Goal: Task Accomplishment & Management: Manage account settings

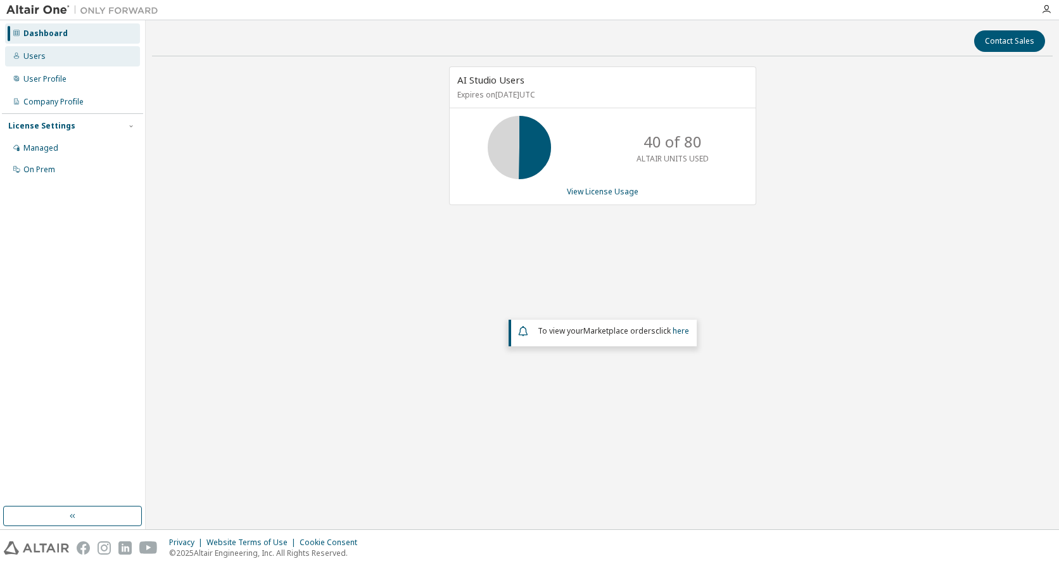
click at [68, 60] on div "Users" at bounding box center [72, 56] width 135 height 20
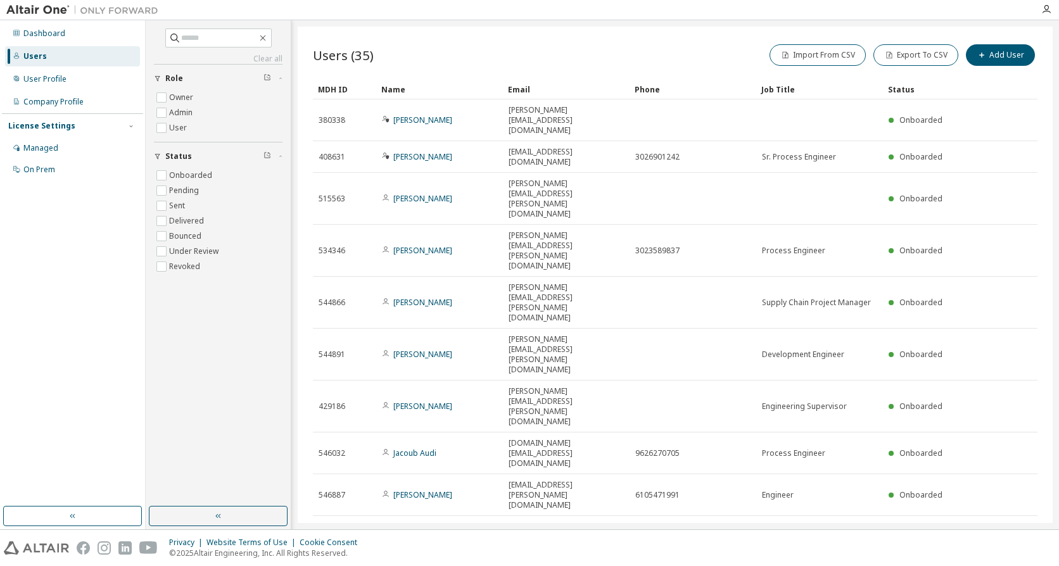
click at [1019, 566] on icon "button" at bounding box center [1024, 573] width 15 height 15
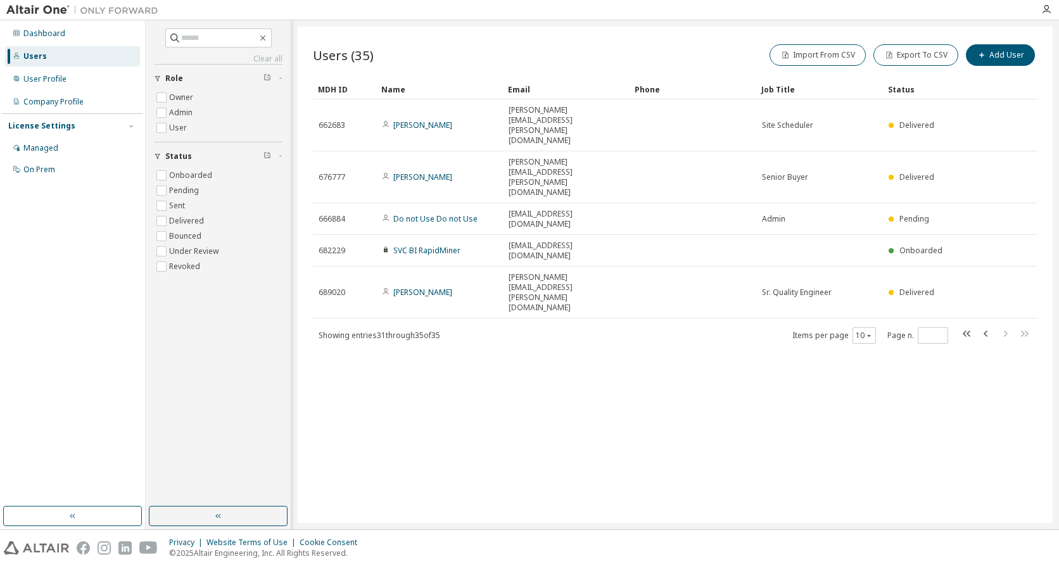
drag, startPoint x: 467, startPoint y: 206, endPoint x: 439, endPoint y: 221, distance: 31.8
click at [439, 330] on span "Showing entries 31 through 35 of 35" at bounding box center [380, 335] width 122 height 11
click at [428, 330] on span "Showing entries 31 through 35 of 35" at bounding box center [380, 335] width 122 height 11
drag, startPoint x: 428, startPoint y: 221, endPoint x: 418, endPoint y: 221, distance: 10.1
click at [418, 330] on span "Showing entries 31 through 35 of 35" at bounding box center [380, 335] width 122 height 11
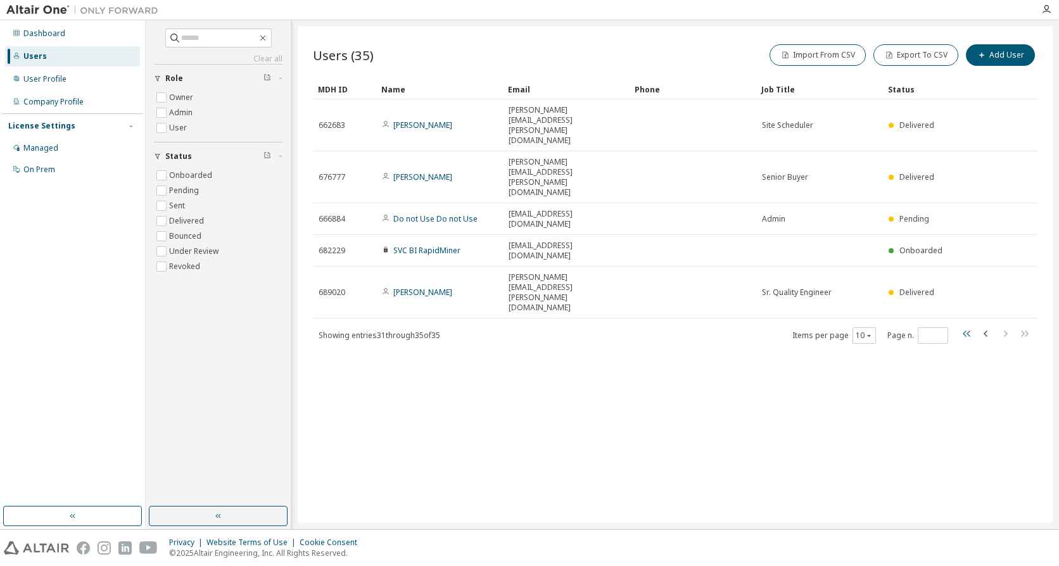
click at [968, 326] on icon "button" at bounding box center [967, 333] width 15 height 15
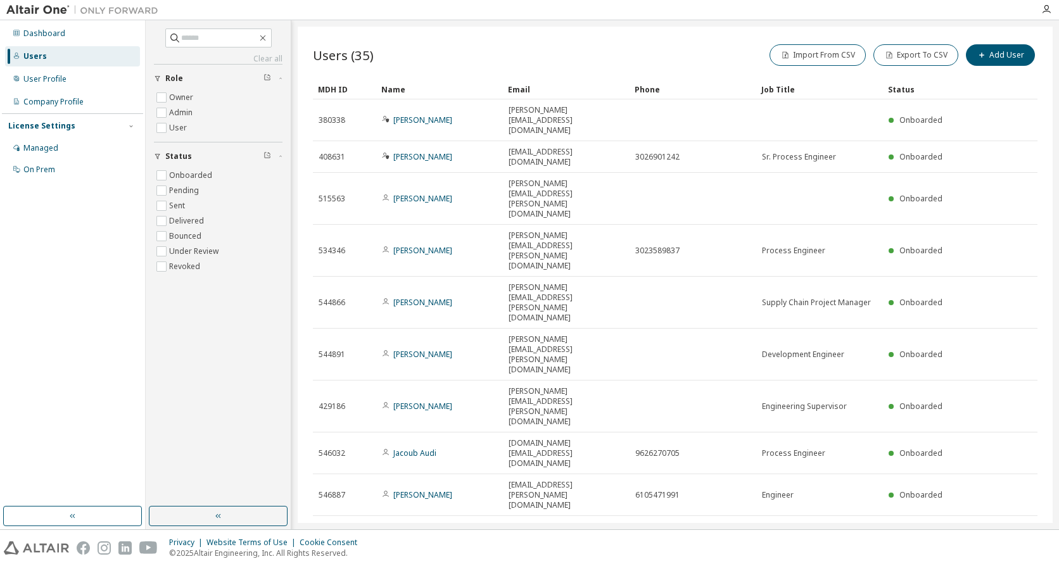
click at [1001, 566] on icon "button" at bounding box center [1005, 573] width 15 height 15
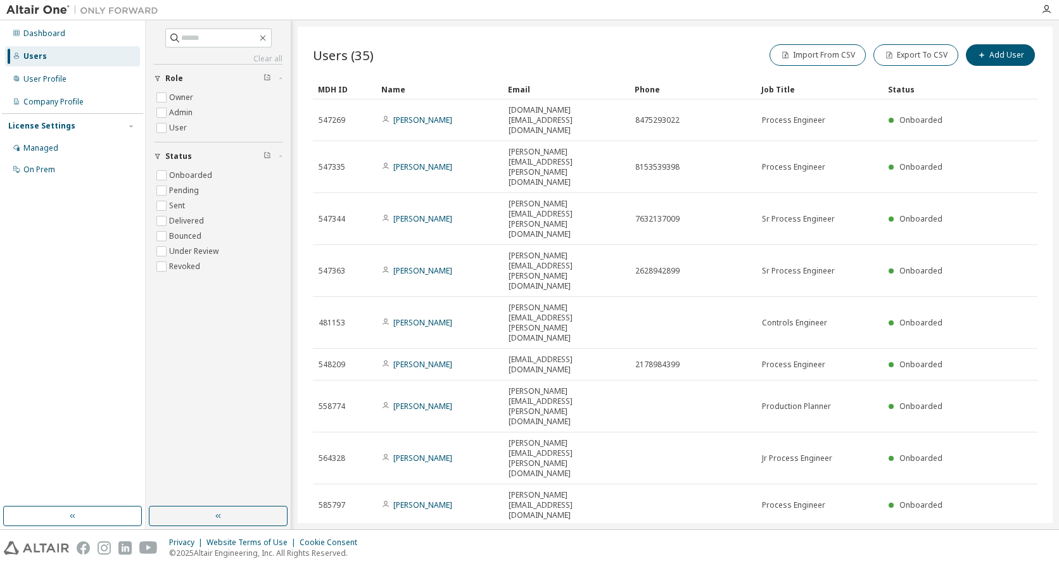
click at [611, 372] on div "Users (35) Import From CSV Export To CSV Add User Clear Load Save Save As Field…" at bounding box center [675, 275] width 755 height 497
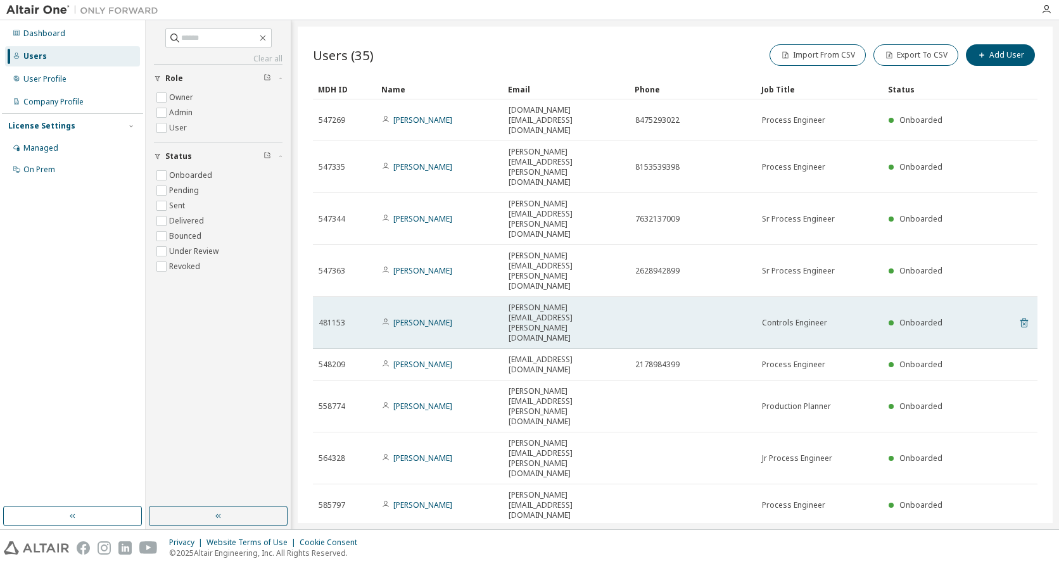
click at [1023, 323] on icon at bounding box center [1024, 324] width 3 height 3
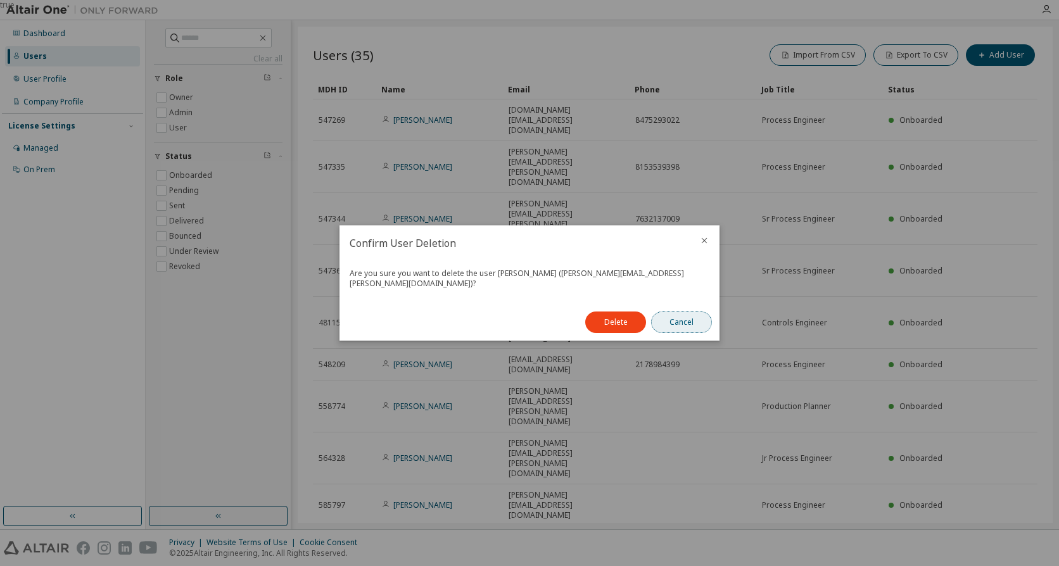
click at [690, 316] on button "Cancel" at bounding box center [681, 323] width 61 height 22
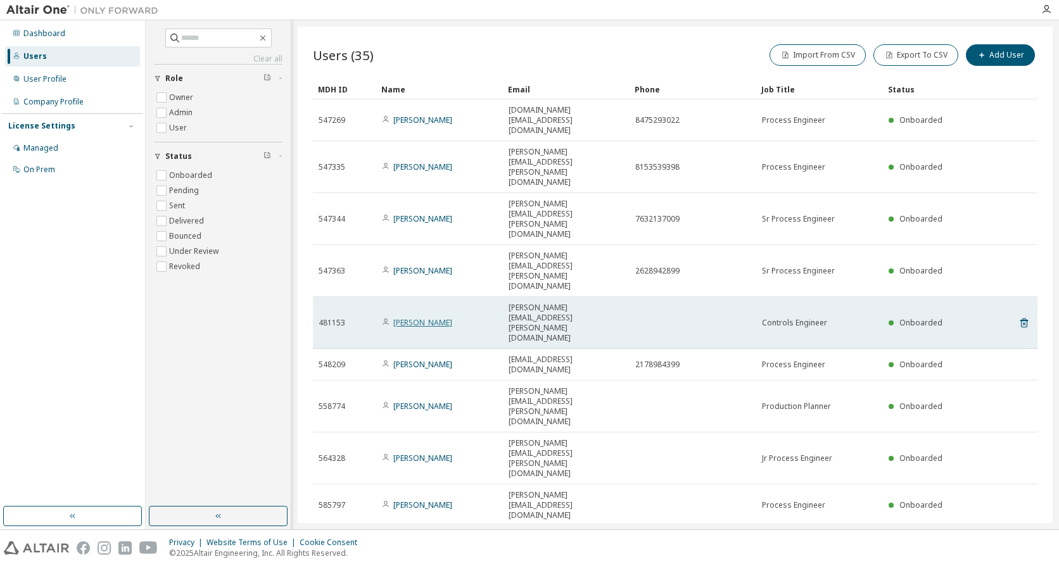
click at [407, 317] on link "[PERSON_NAME]" at bounding box center [422, 322] width 59 height 11
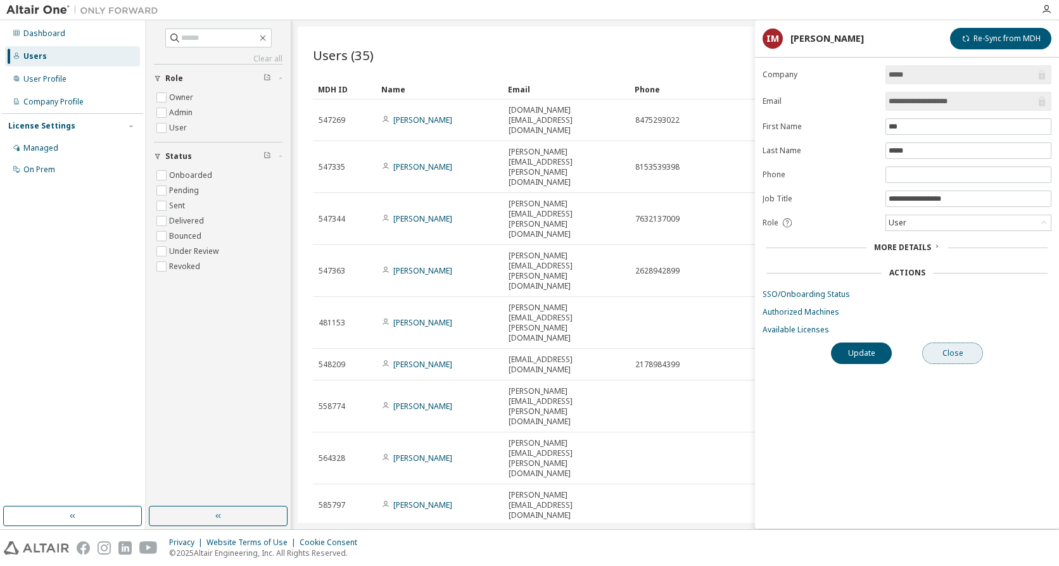
click at [951, 356] on button "Close" at bounding box center [953, 354] width 61 height 22
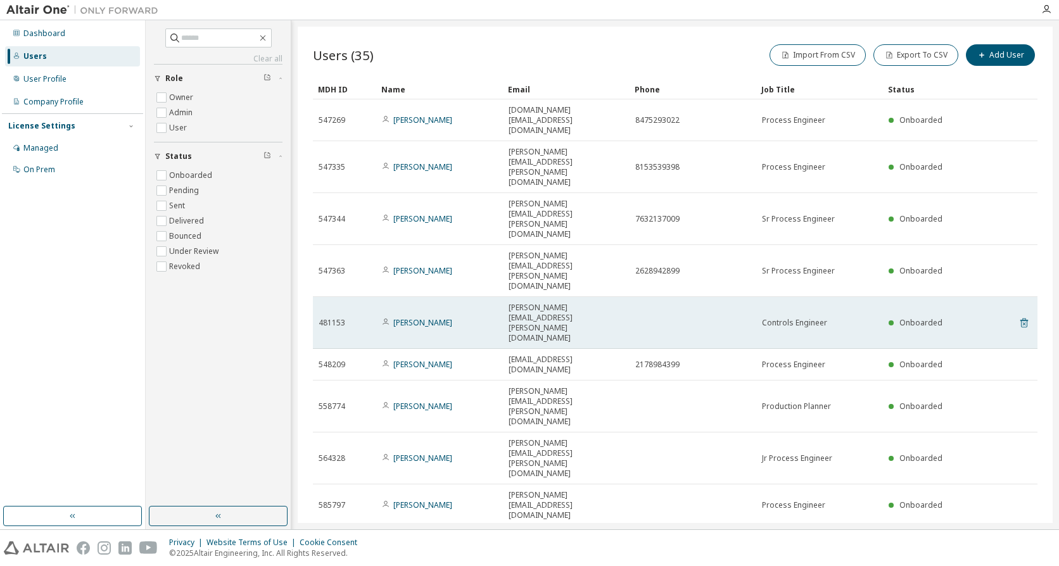
click at [1023, 316] on icon at bounding box center [1024, 323] width 11 height 15
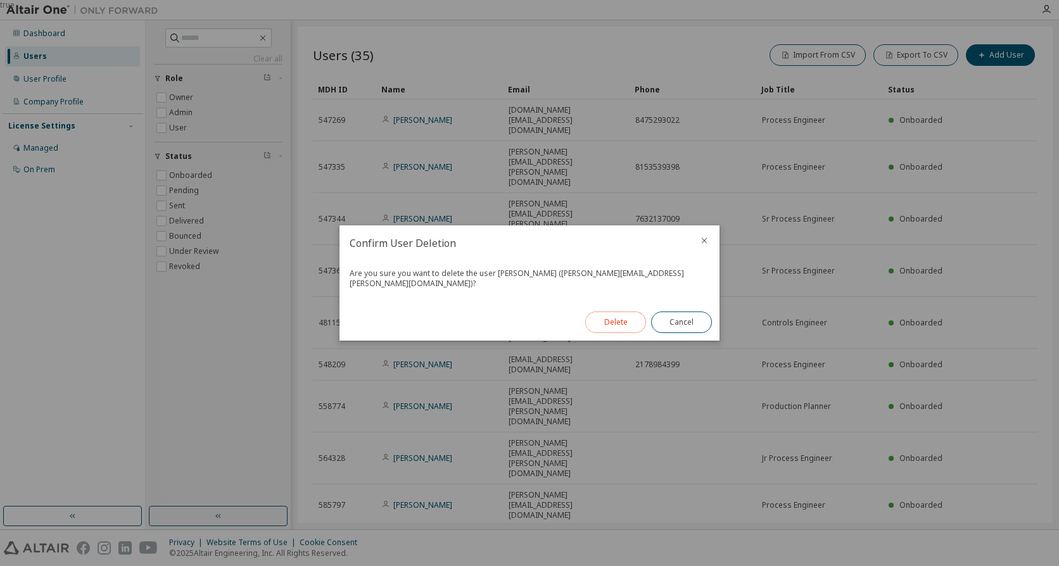
click at [628, 312] on button "Delete" at bounding box center [615, 323] width 61 height 22
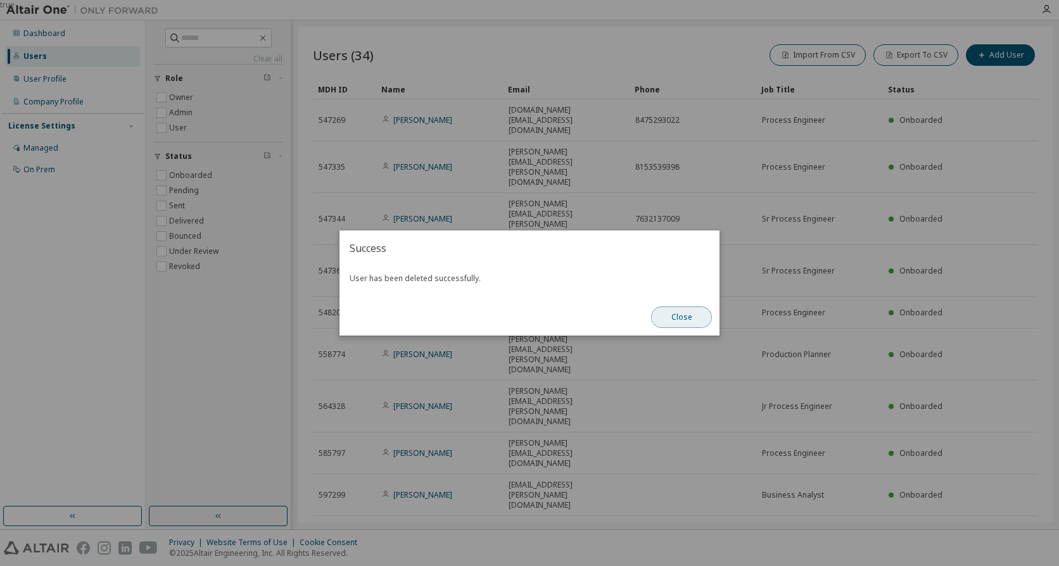
click at [705, 316] on button "Close" at bounding box center [681, 318] width 61 height 22
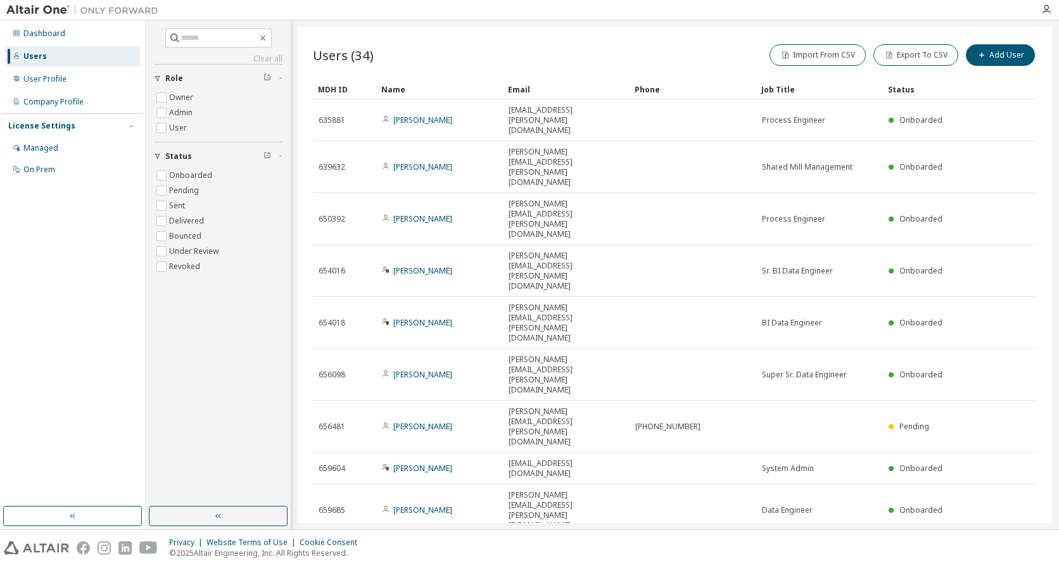
click at [731, 353] on div "Users (34) Import From CSV Export To CSV Add User Clear Load Save Save As Field…" at bounding box center [675, 275] width 755 height 497
click at [1025, 562] on icon at bounding box center [1024, 563] width 3 height 3
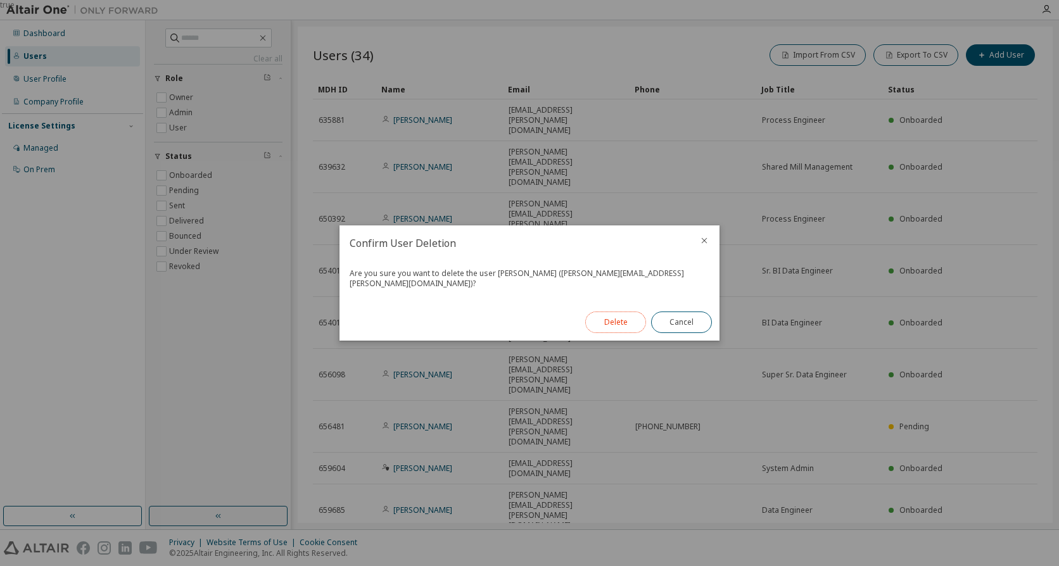
click at [601, 315] on button "Delete" at bounding box center [615, 323] width 61 height 22
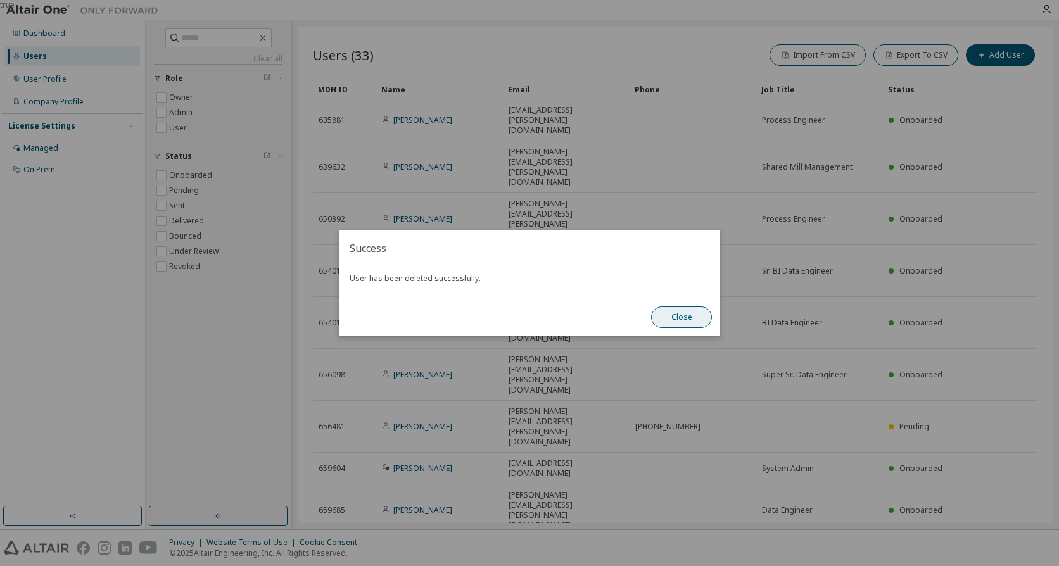
click at [667, 310] on button "Close" at bounding box center [681, 318] width 61 height 22
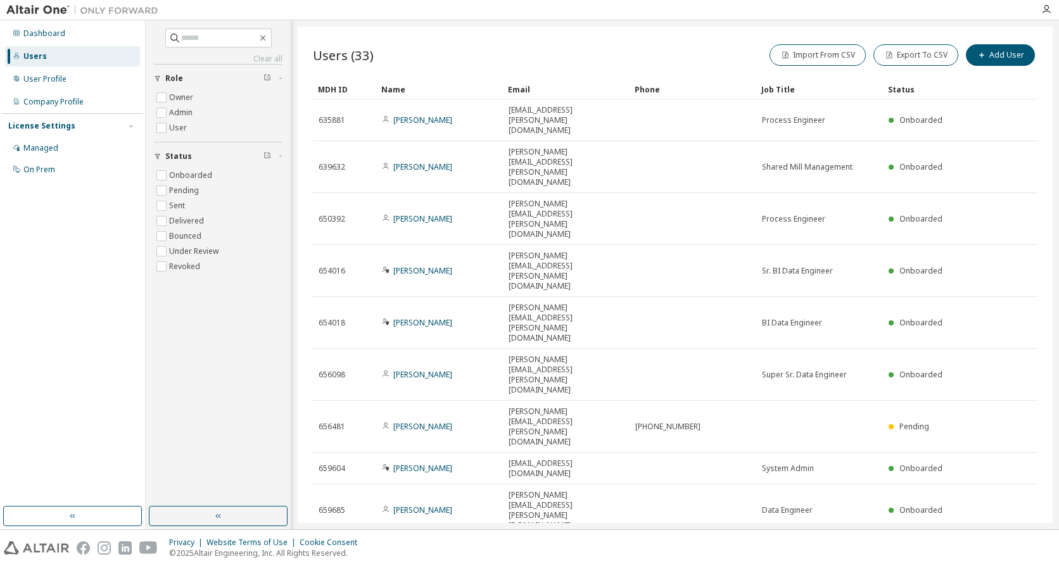
drag, startPoint x: 543, startPoint y: 364, endPoint x: 561, endPoint y: 364, distance: 17.7
click at [550, 364] on div "Users (33) Import From CSV Export To CSV Add User Clear Load Save Save As Field…" at bounding box center [675, 275] width 755 height 497
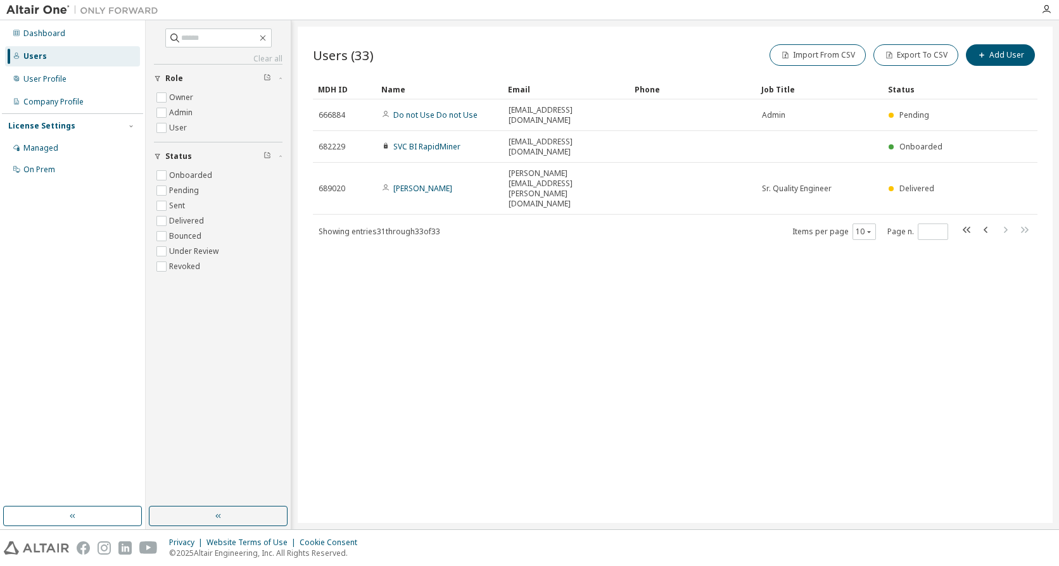
drag, startPoint x: 696, startPoint y: 254, endPoint x: 540, endPoint y: 229, distance: 158.6
drag, startPoint x: 411, startPoint y: 179, endPoint x: 380, endPoint y: 180, distance: 31.1
drag, startPoint x: 361, startPoint y: 182, endPoint x: 351, endPoint y: 181, distance: 10.2
drag, startPoint x: 340, startPoint y: 181, endPoint x: 331, endPoint y: 181, distance: 8.9
click at [330, 226] on span "Showing entries 31 through 33 of 33" at bounding box center [380, 231] width 122 height 11
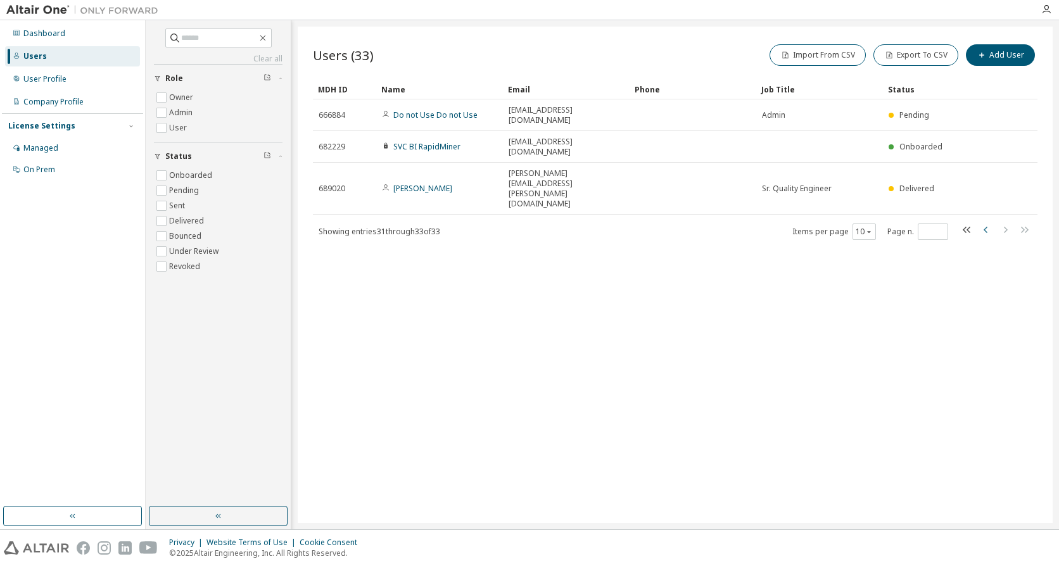
click at [991, 222] on icon "button" at bounding box center [986, 229] width 15 height 15
type input "*"
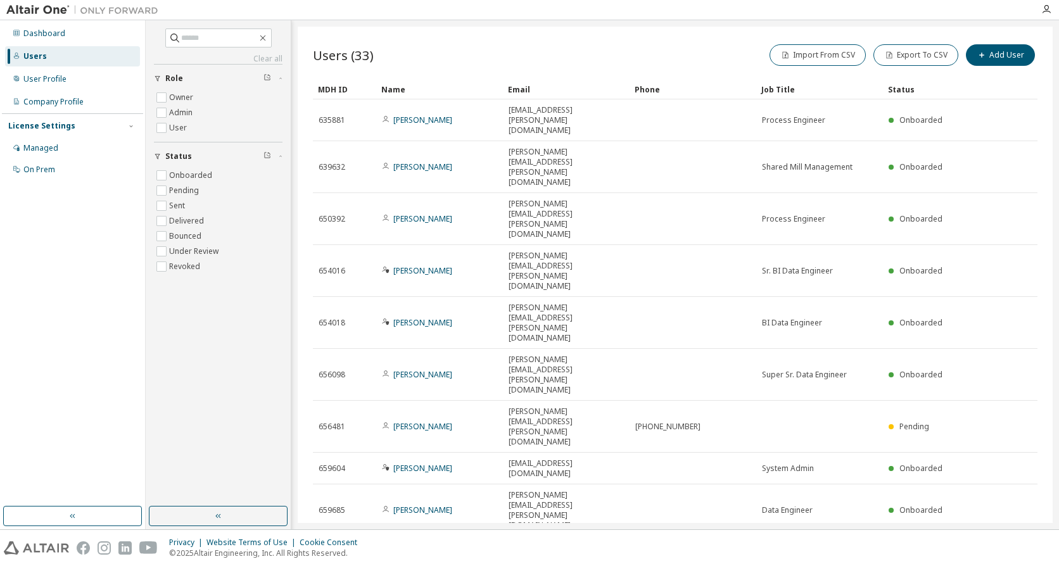
type input "*"
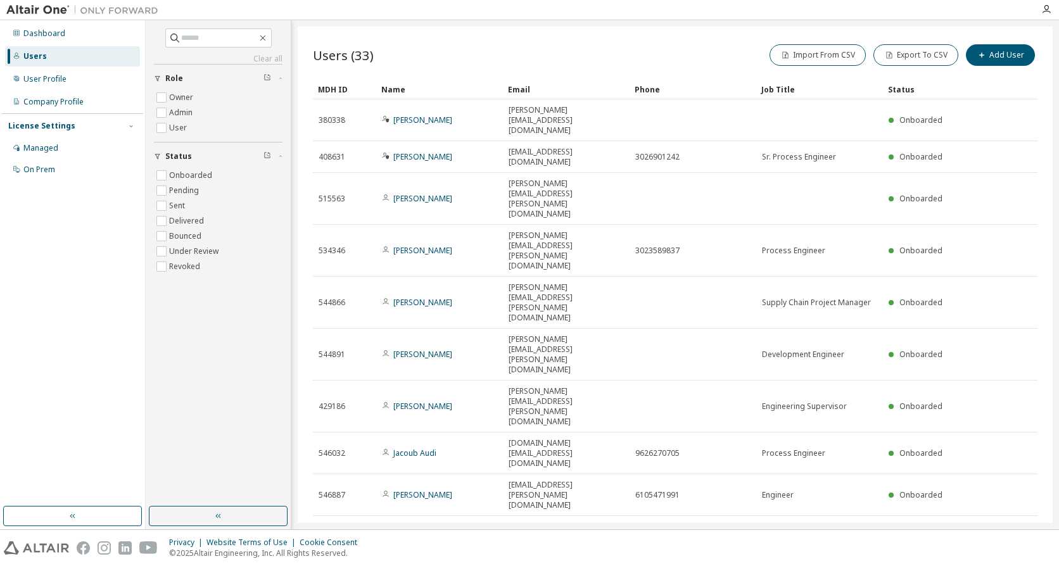
click at [401, 566] on span "Showing entries 1 through 10 of 33" at bounding box center [377, 575] width 117 height 11
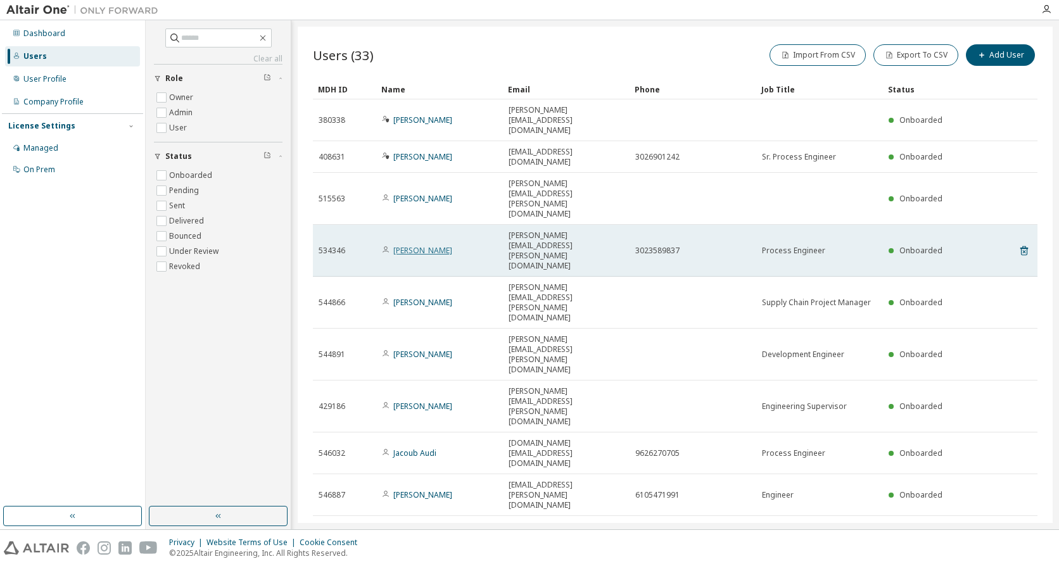
click at [418, 245] on link "[PERSON_NAME]" at bounding box center [422, 250] width 59 height 11
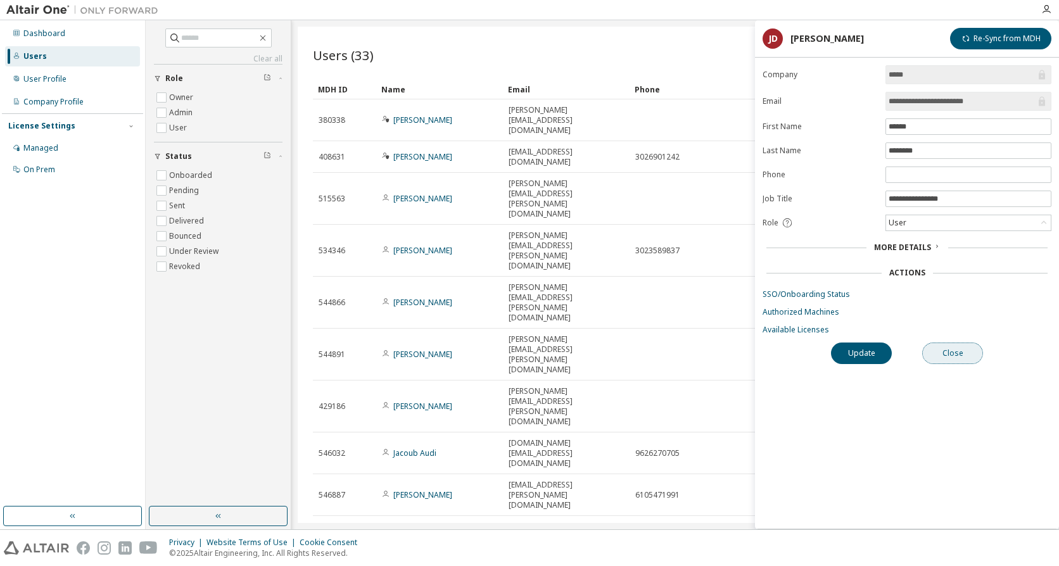
click at [968, 362] on button "Close" at bounding box center [953, 354] width 61 height 22
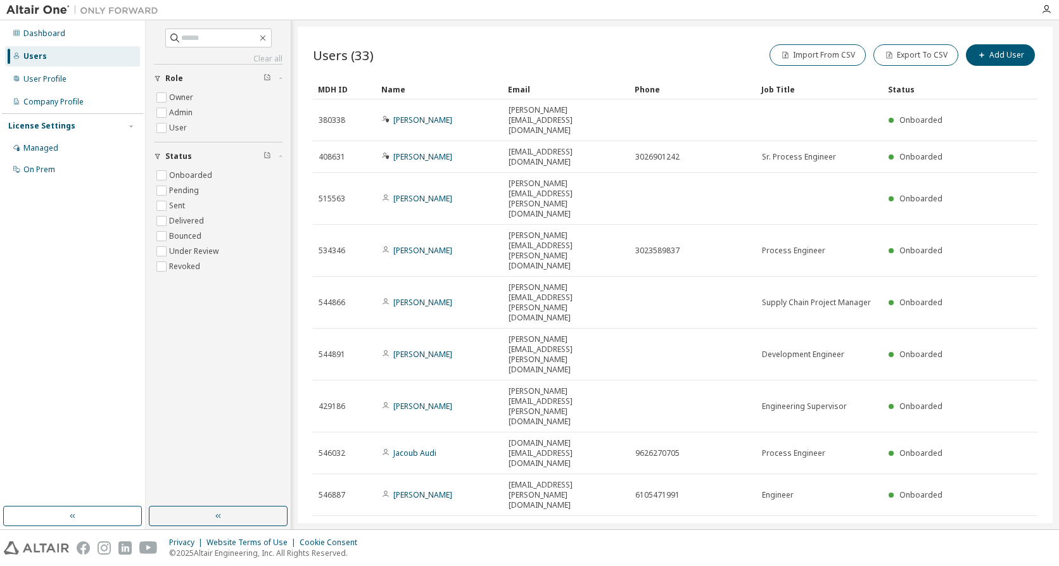
click at [364, 566] on span "Showing entries 1 through 10 of 33" at bounding box center [377, 575] width 117 height 11
click at [193, 111] on label "Admin" at bounding box center [182, 112] width 26 height 15
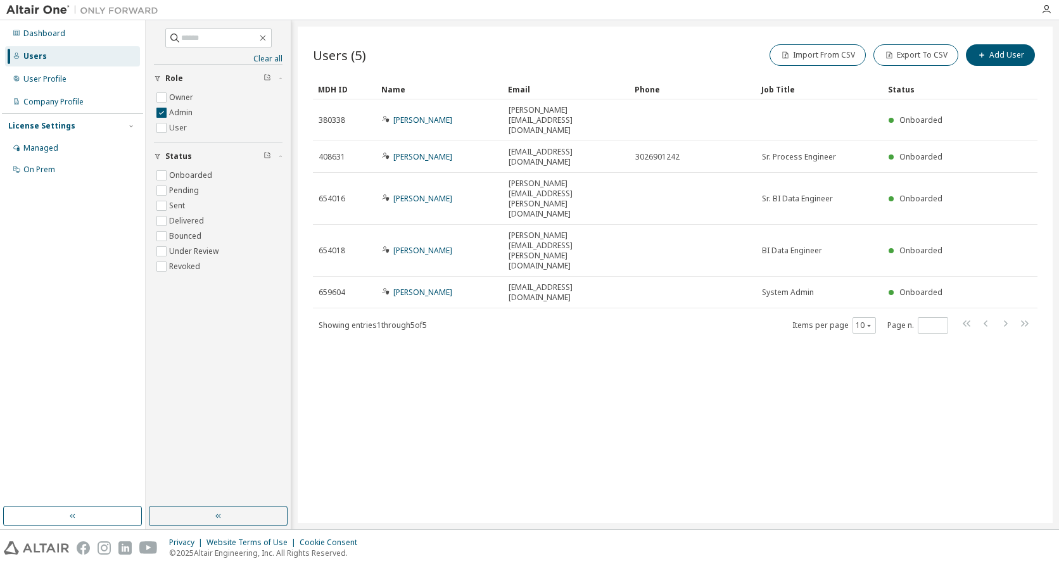
click at [399, 320] on span "Showing entries 1 through 5 of 5" at bounding box center [373, 325] width 108 height 11
